Goal: Check status: Check status

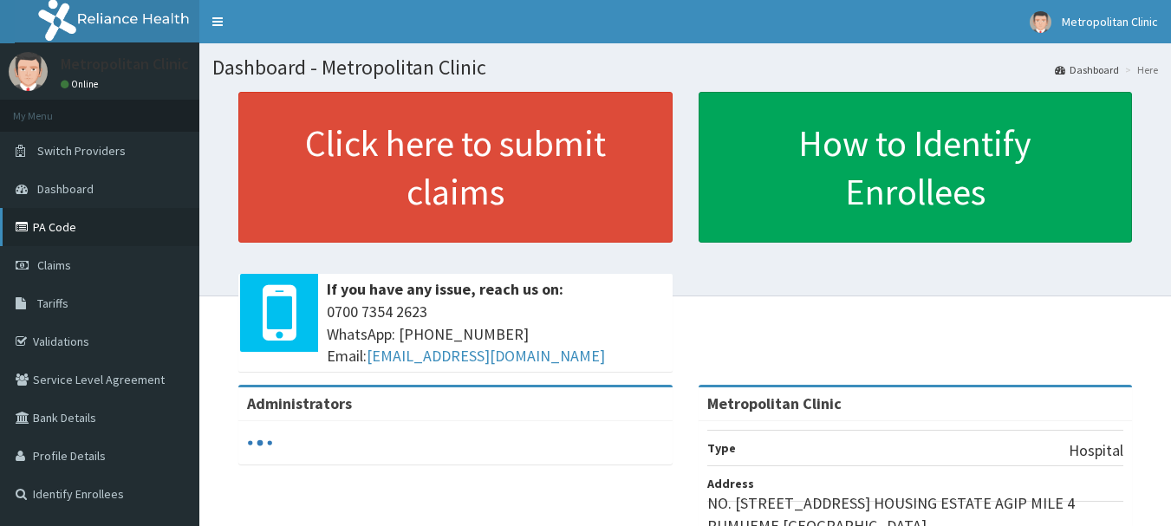
click at [71, 223] on link "PA Code" at bounding box center [99, 227] width 199 height 38
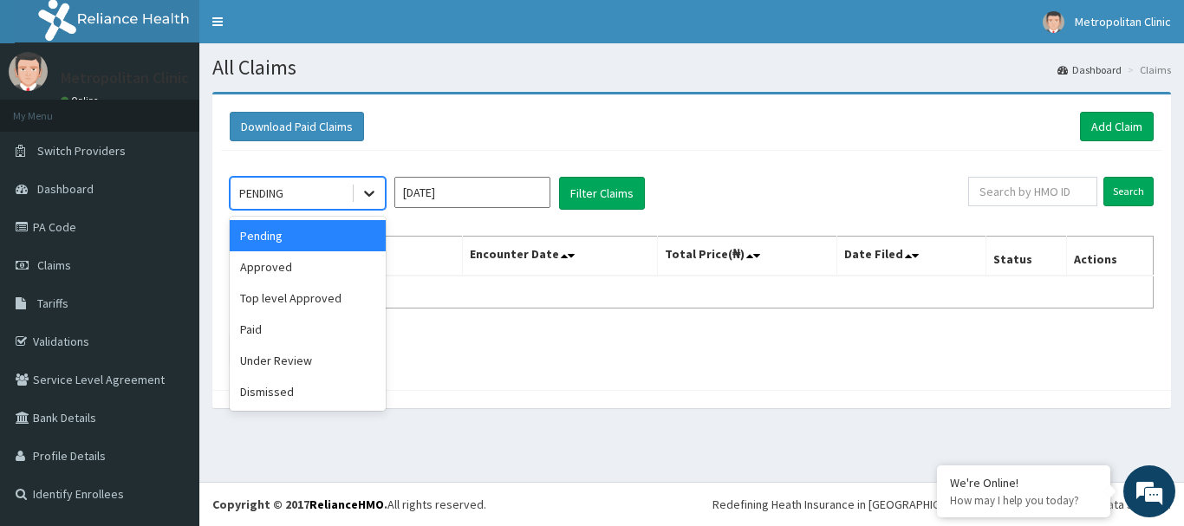
click at [374, 195] on icon at bounding box center [369, 193] width 17 height 17
drag, startPoint x: 319, startPoint y: 366, endPoint x: 316, endPoint y: 375, distance: 9.1
click at [316, 375] on div "Under Review" at bounding box center [308, 360] width 156 height 31
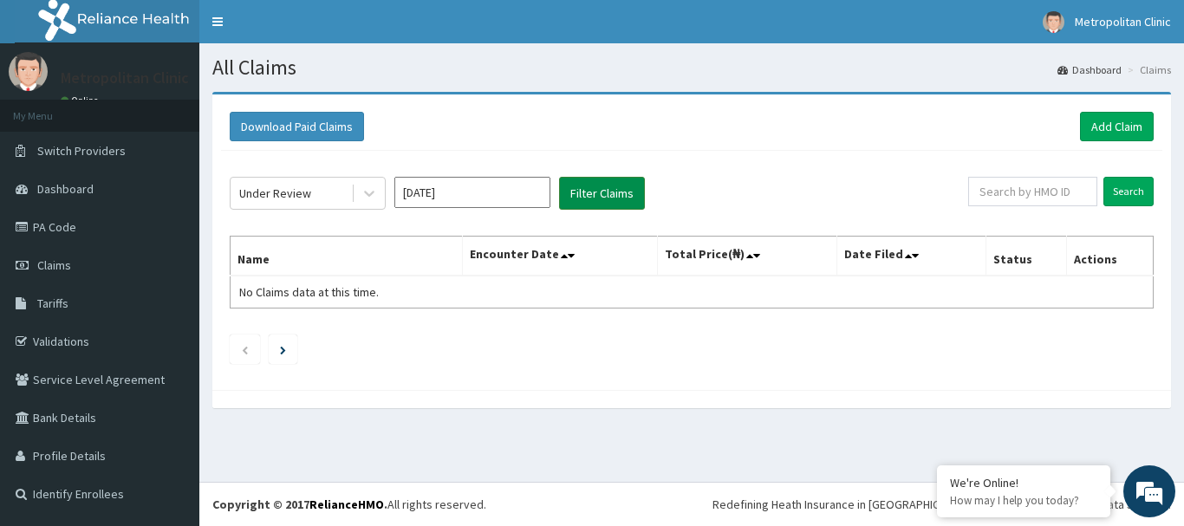
click at [582, 191] on button "Filter Claims" at bounding box center [602, 193] width 86 height 33
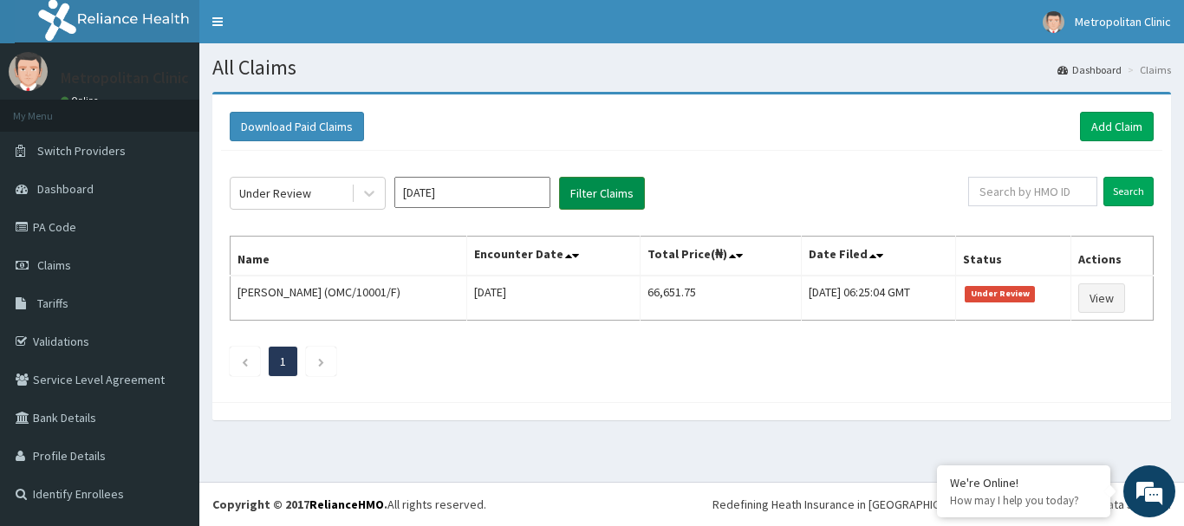
click at [608, 199] on button "Filter Claims" at bounding box center [602, 193] width 86 height 33
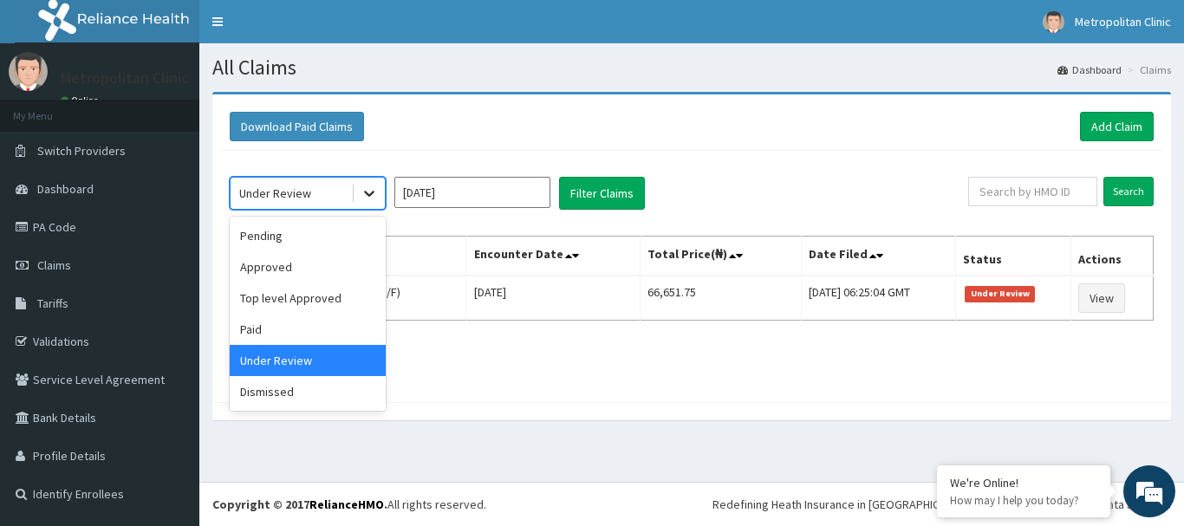
click at [373, 197] on icon at bounding box center [369, 193] width 17 height 17
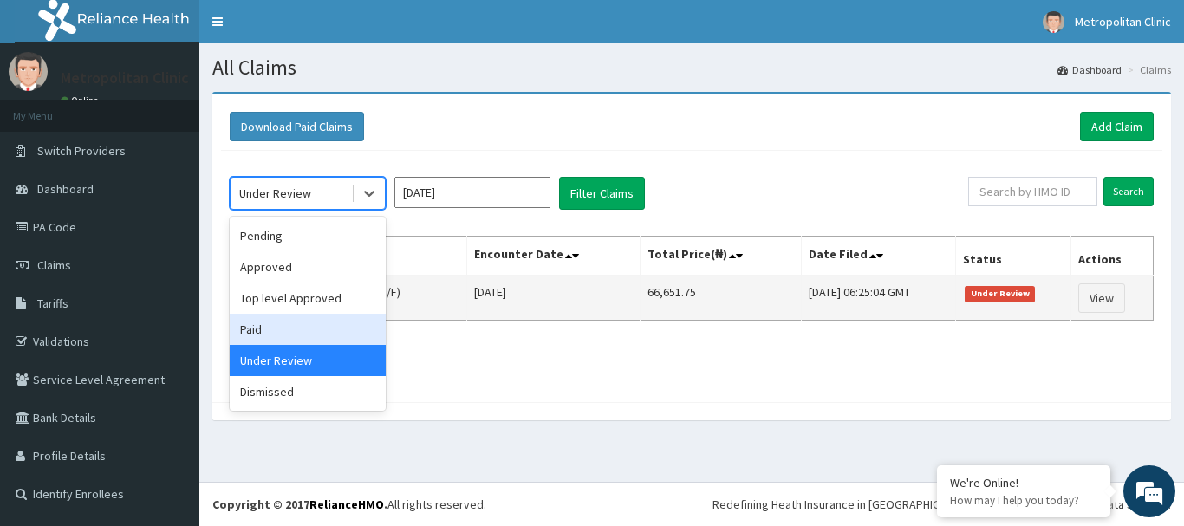
click at [334, 319] on div "Paid" at bounding box center [308, 329] width 156 height 31
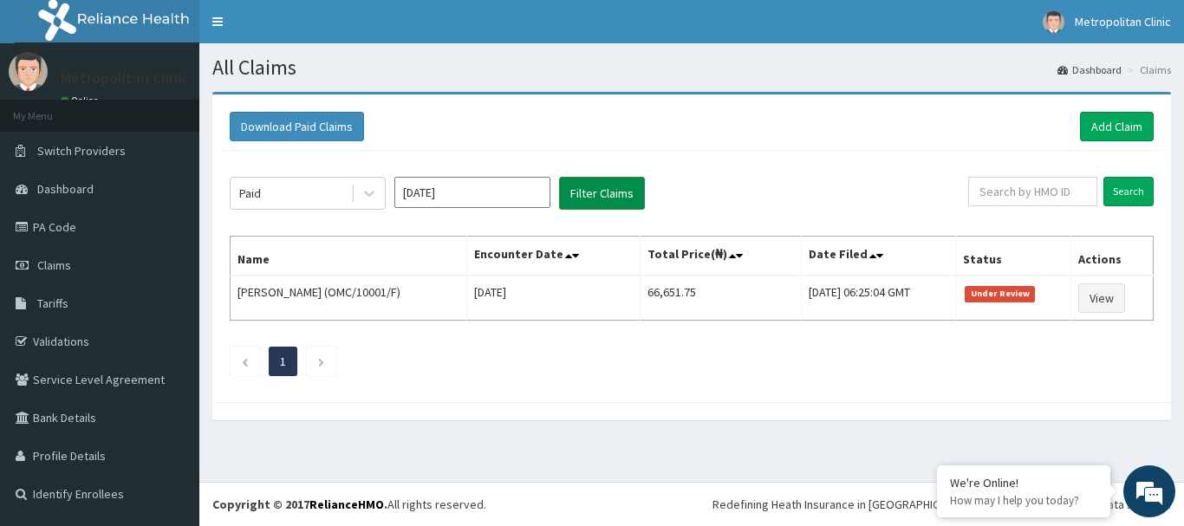
click at [576, 197] on button "Filter Claims" at bounding box center [602, 193] width 86 height 33
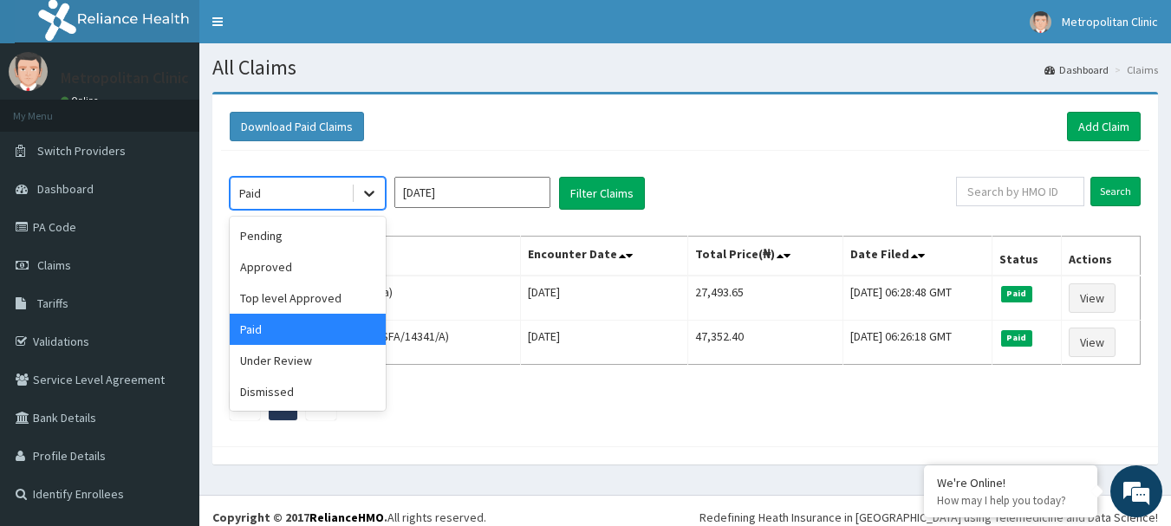
click at [376, 200] on icon at bounding box center [369, 193] width 17 height 17
click at [331, 292] on div "Top level Approved" at bounding box center [308, 298] width 156 height 31
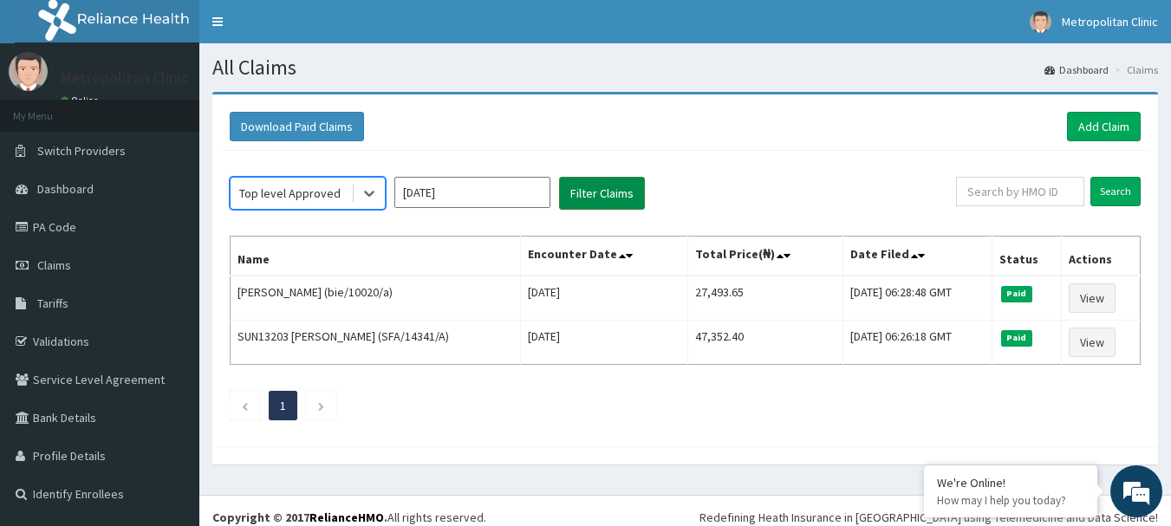
click at [597, 187] on button "Filter Claims" at bounding box center [602, 193] width 86 height 33
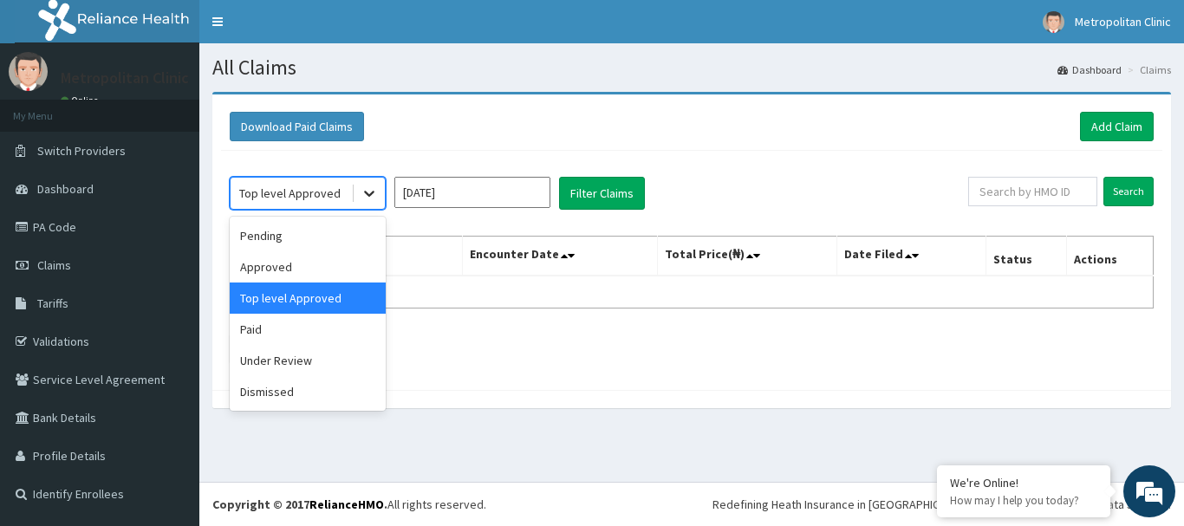
click at [365, 198] on icon at bounding box center [369, 193] width 17 height 17
click at [328, 265] on div "Approved" at bounding box center [308, 266] width 156 height 31
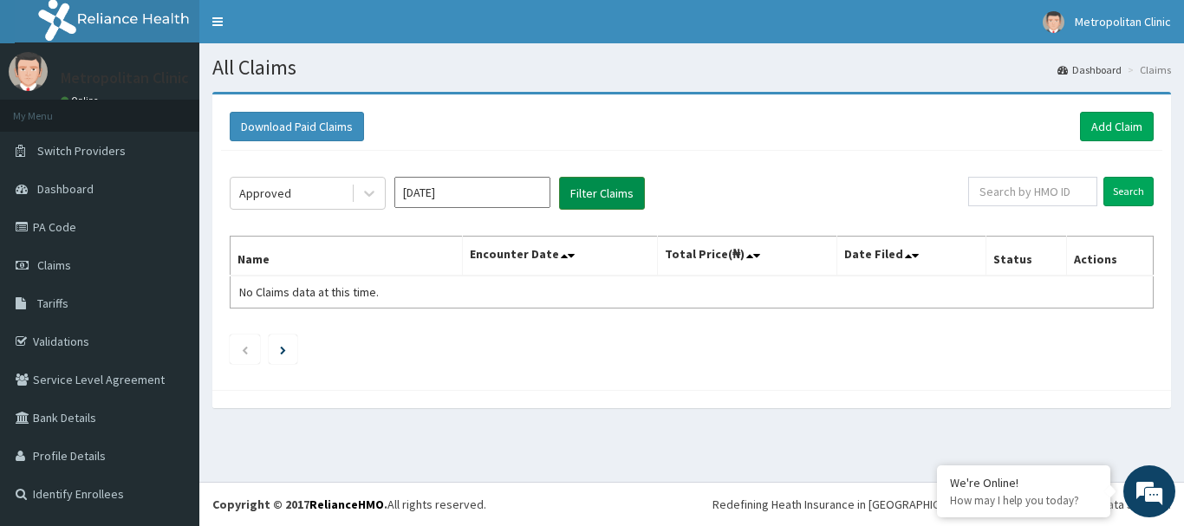
click at [567, 190] on button "Filter Claims" at bounding box center [602, 193] width 86 height 33
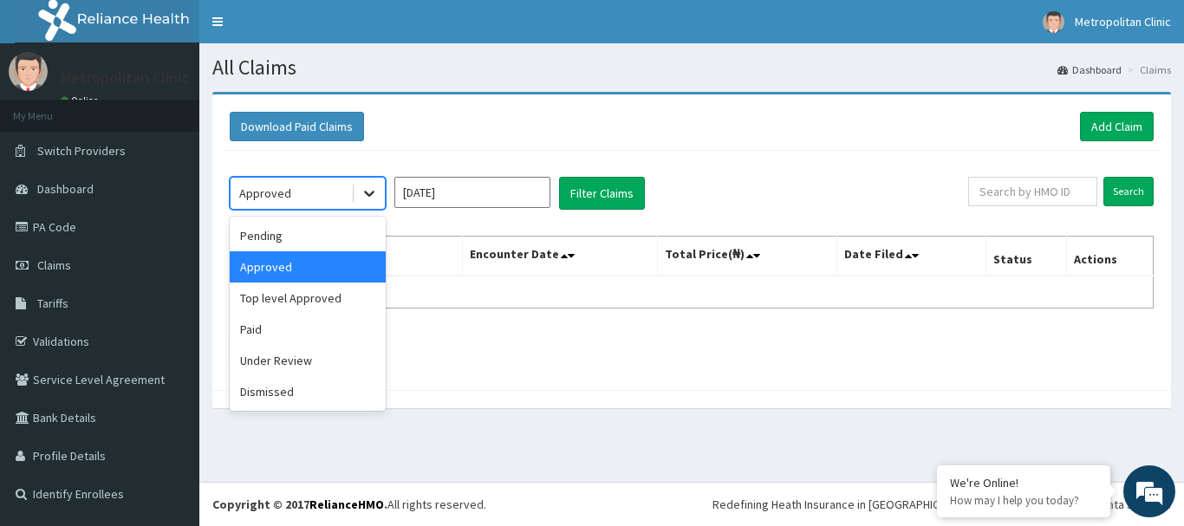
click at [366, 201] on icon at bounding box center [369, 193] width 17 height 17
click at [342, 229] on div "Pending" at bounding box center [308, 235] width 156 height 31
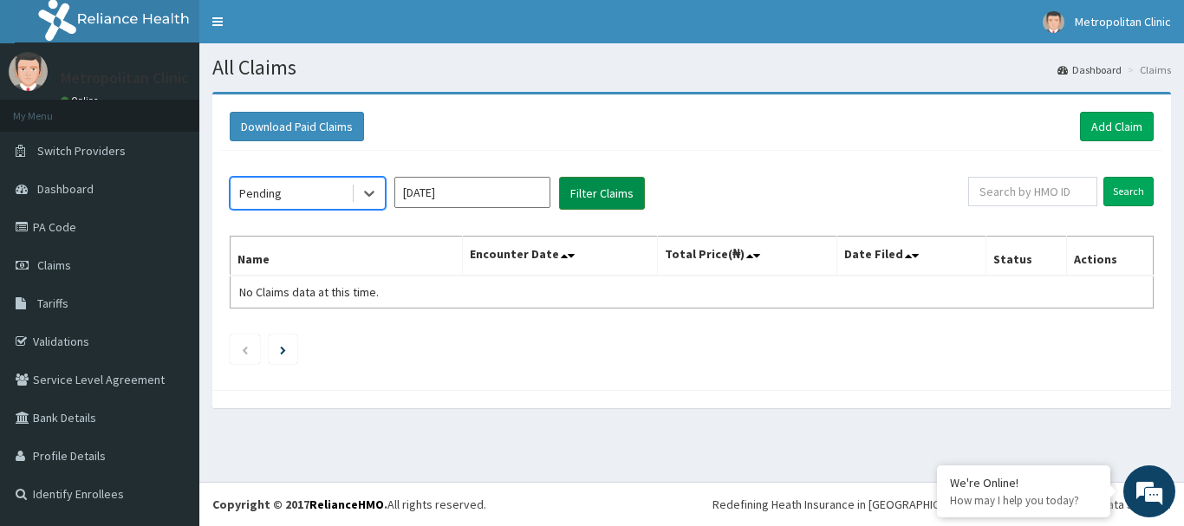
click at [577, 180] on button "Filter Claims" at bounding box center [602, 193] width 86 height 33
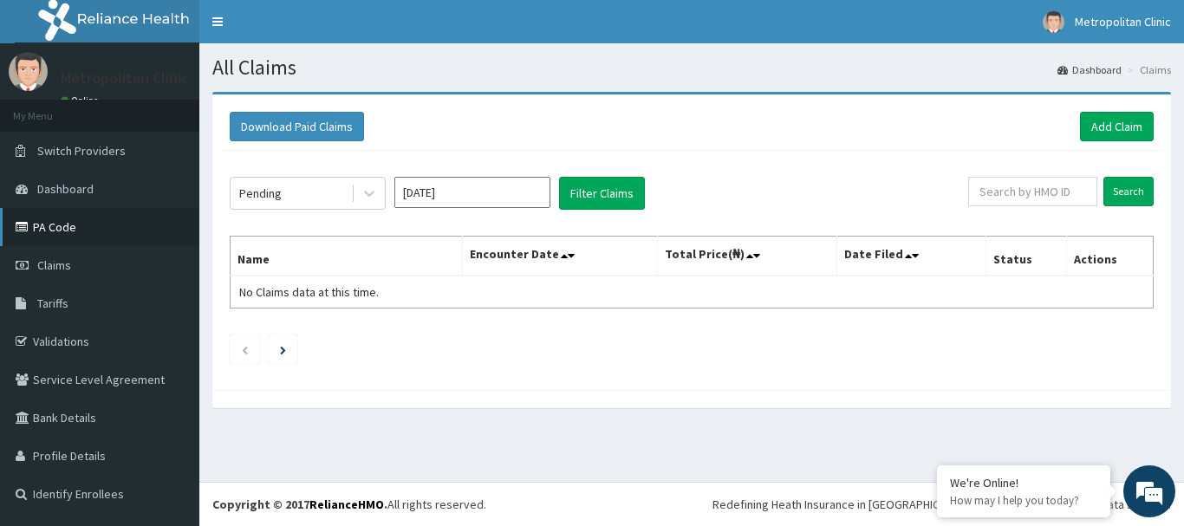
click at [123, 233] on link "PA Code" at bounding box center [99, 227] width 199 height 38
